Goal: Task Accomplishment & Management: Use online tool/utility

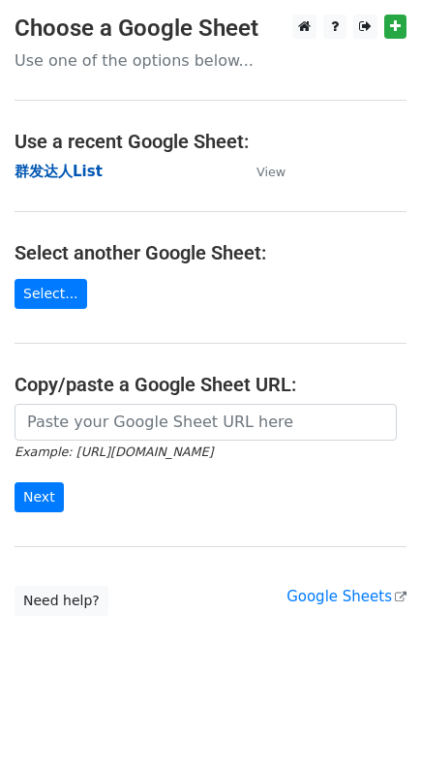
click at [63, 165] on strong "群发达人List" at bounding box center [59, 171] width 88 height 17
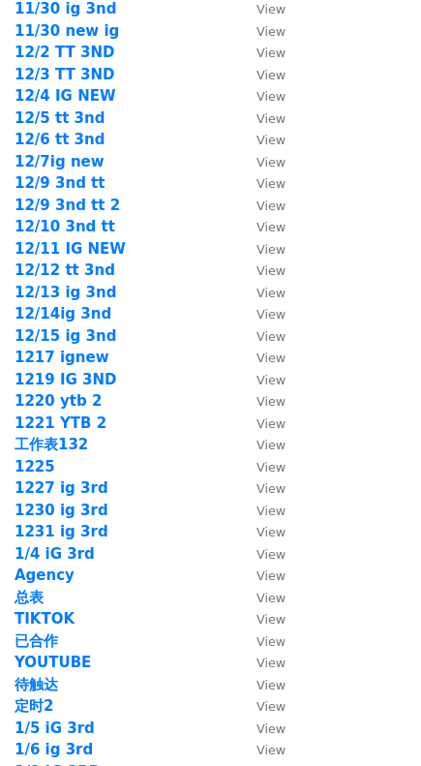
scroll to position [2718, 0]
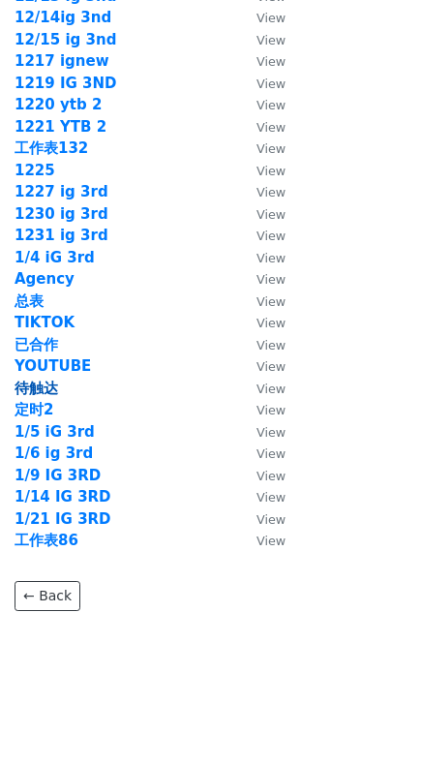
click at [47, 379] on strong "待触达" at bounding box center [37, 387] width 44 height 17
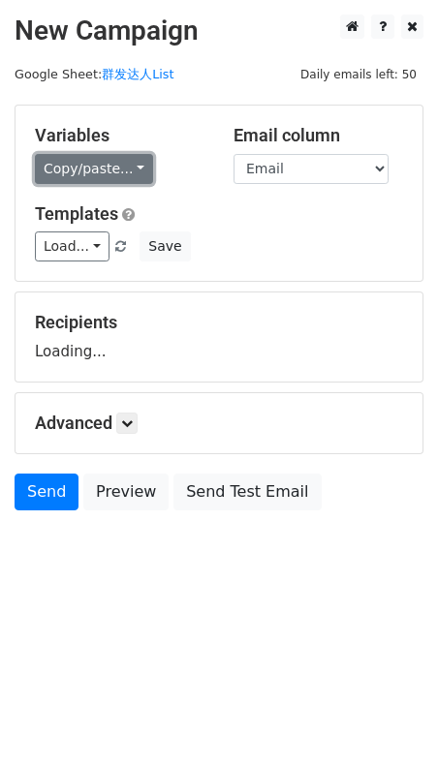
click at [87, 164] on link "Copy/paste..." at bounding box center [94, 169] width 118 height 30
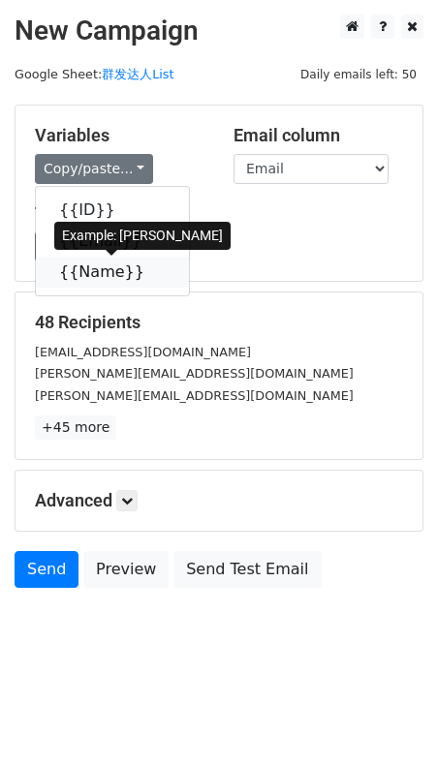
drag, startPoint x: 100, startPoint y: 261, endPoint x: 9, endPoint y: 261, distance: 91.0
click at [101, 264] on link "{{Name}}" at bounding box center [112, 272] width 153 height 31
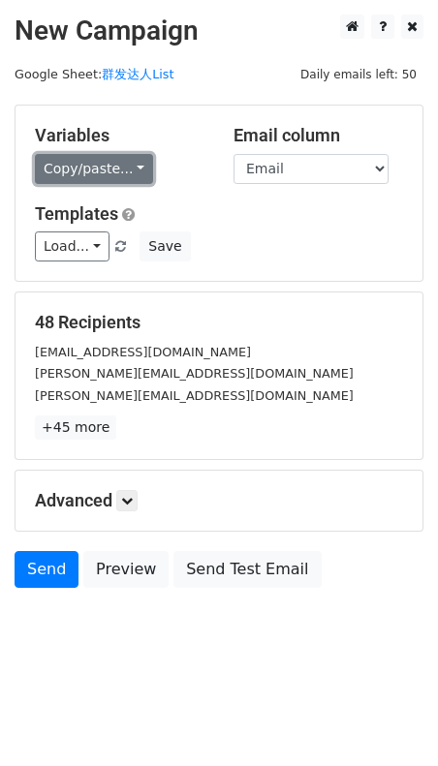
click at [137, 168] on link "Copy/paste..." at bounding box center [94, 169] width 118 height 30
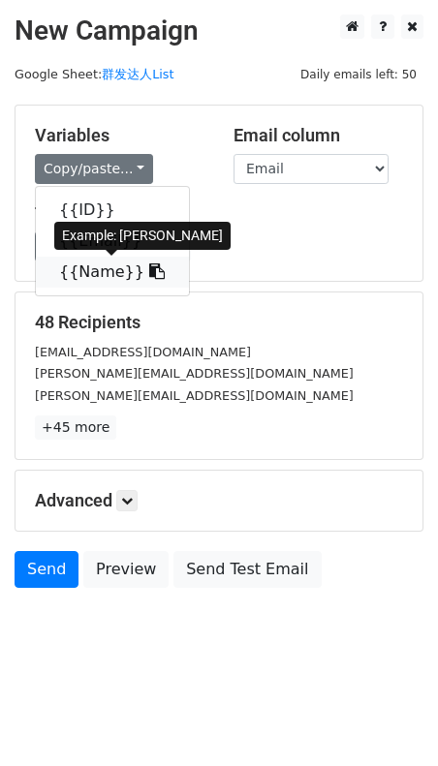
click at [127, 263] on link "{{Name}}" at bounding box center [112, 272] width 153 height 31
